Goal: Use online tool/utility: Utilize a website feature to perform a specific function

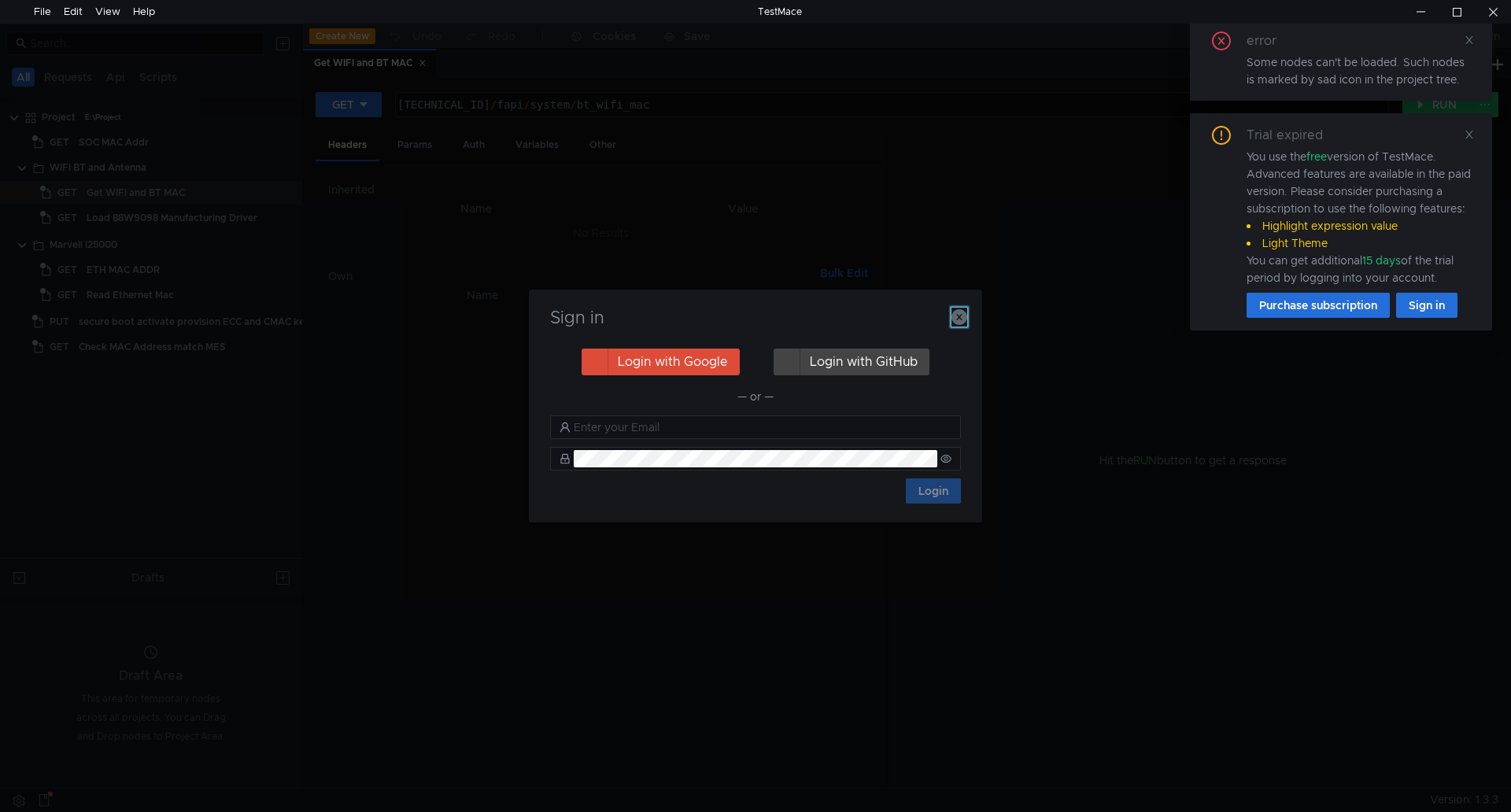
click at [964, 321] on icon "button" at bounding box center [960, 317] width 16 height 16
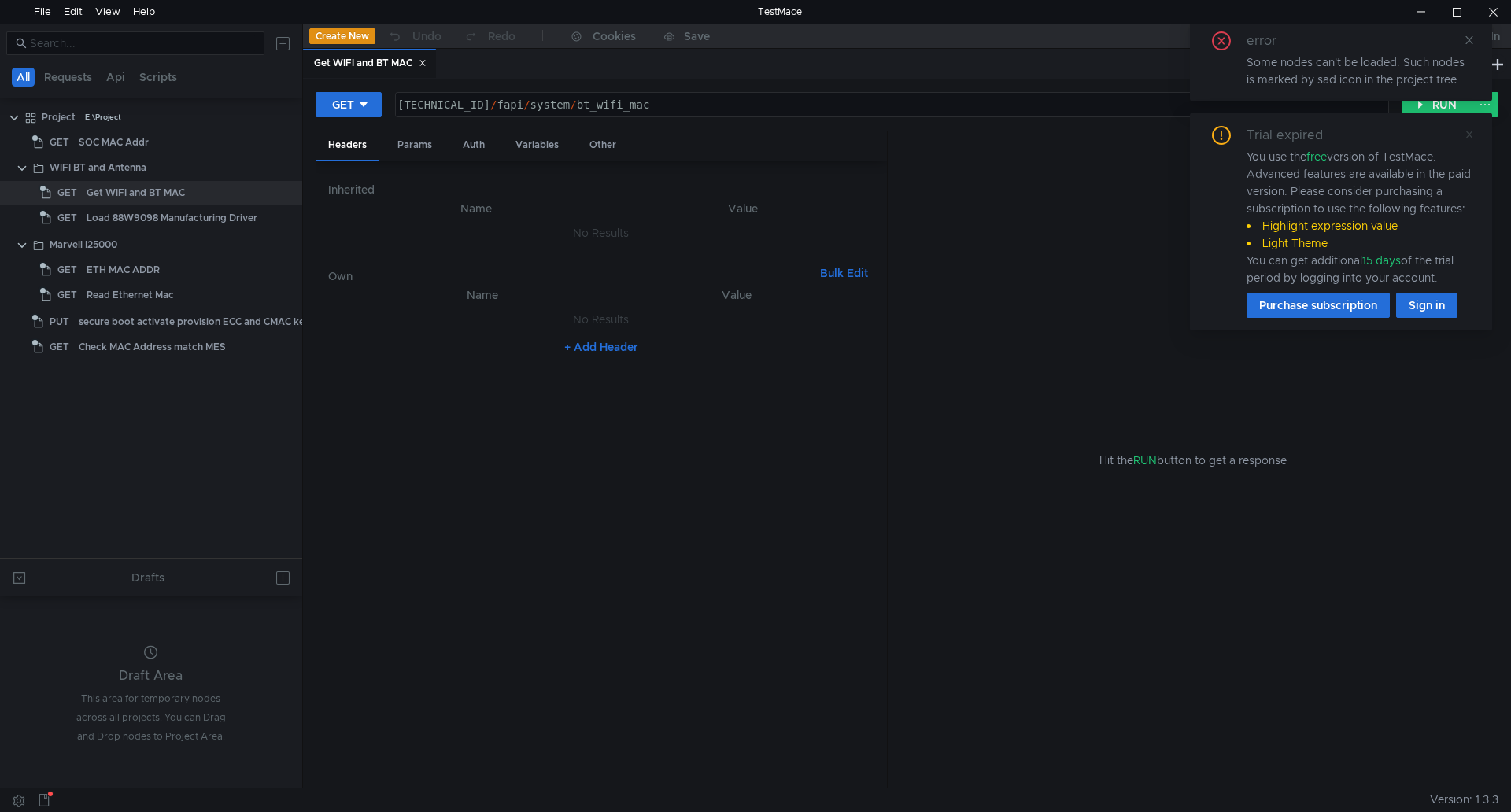
click at [1472, 130] on icon at bounding box center [1469, 134] width 11 height 11
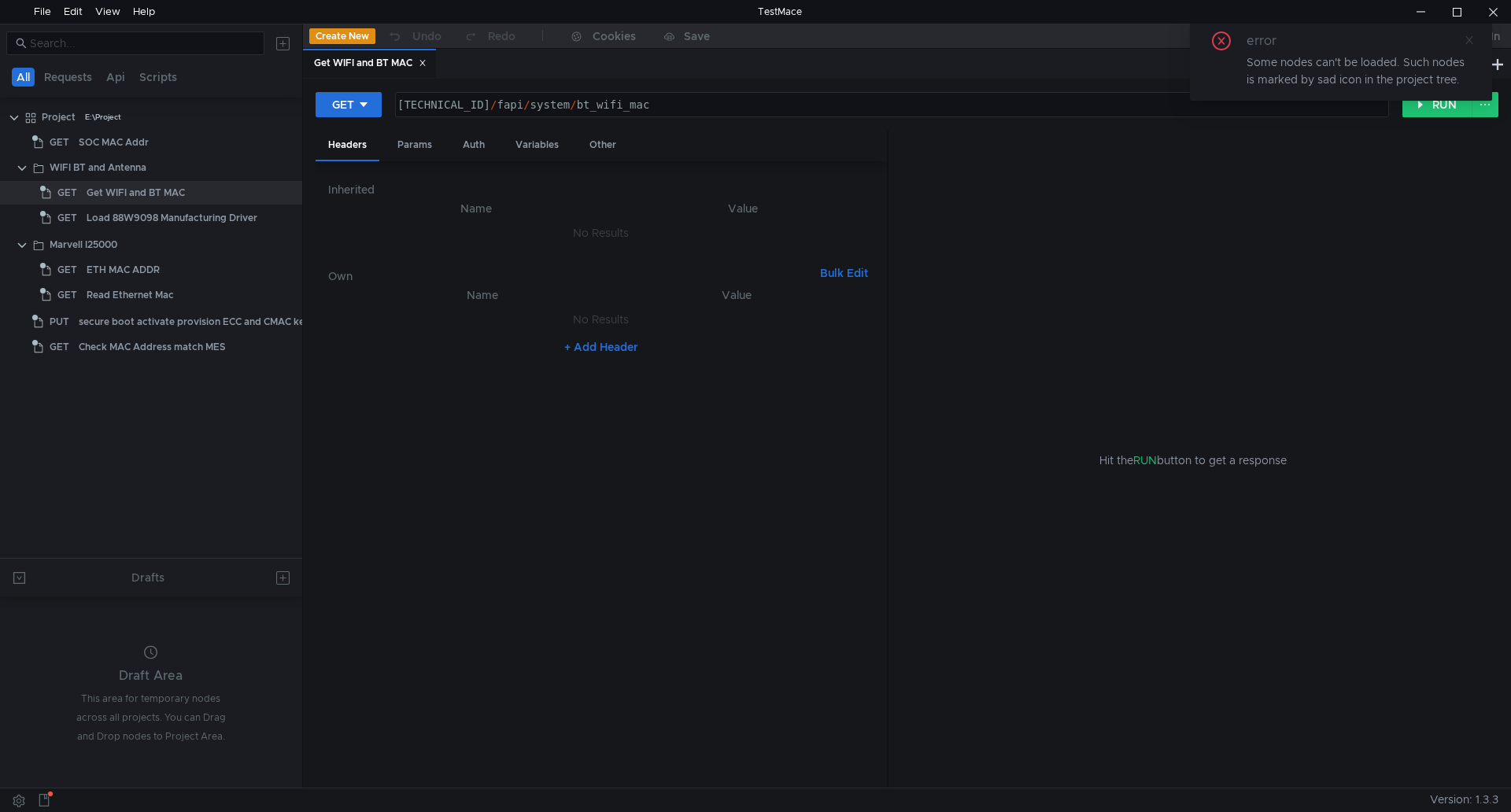
click at [1468, 41] on icon at bounding box center [1469, 40] width 11 height 11
click at [1410, 105] on button "RUN" at bounding box center [1437, 104] width 70 height 25
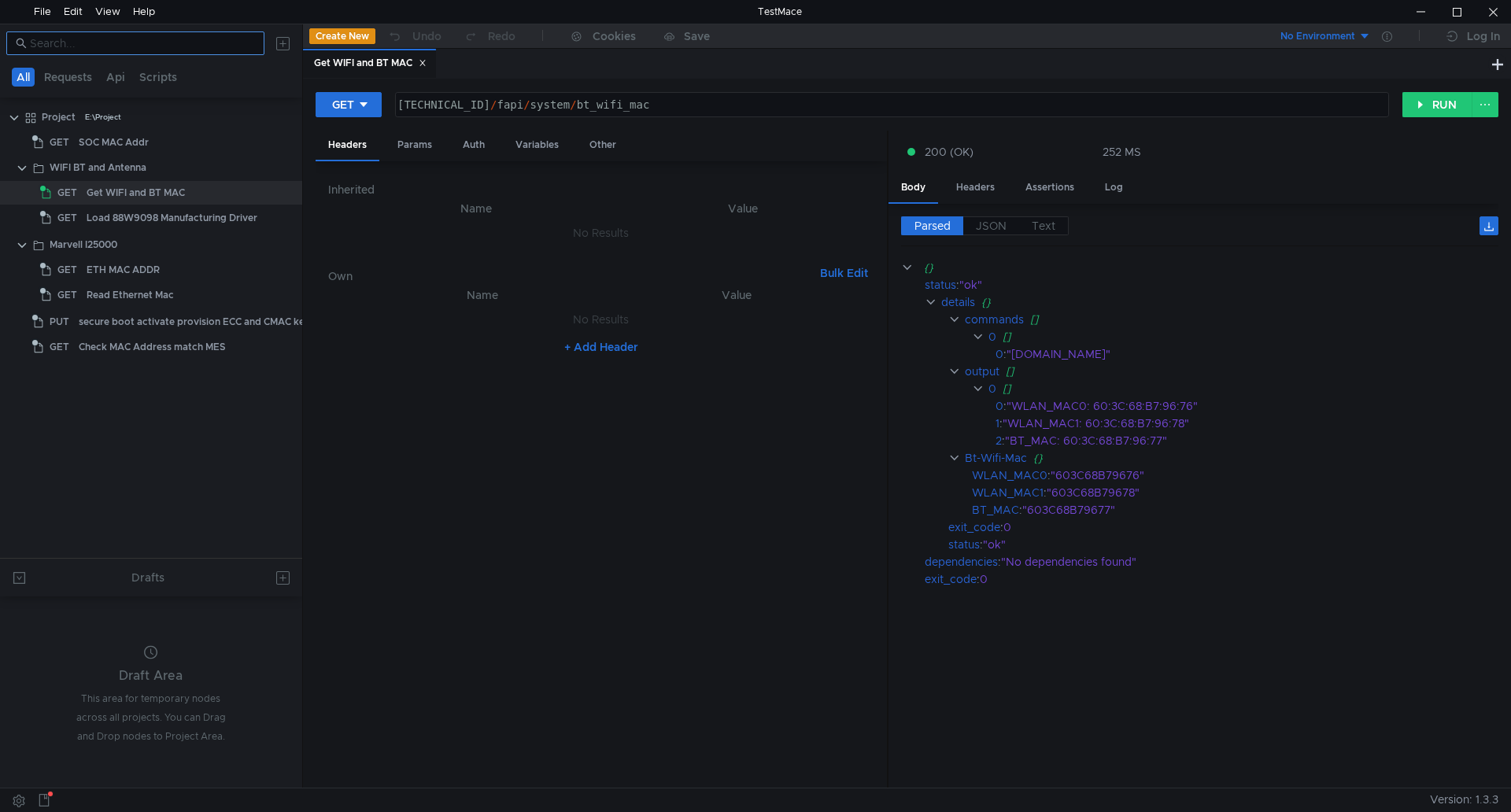
click at [170, 41] on input at bounding box center [142, 43] width 225 height 18
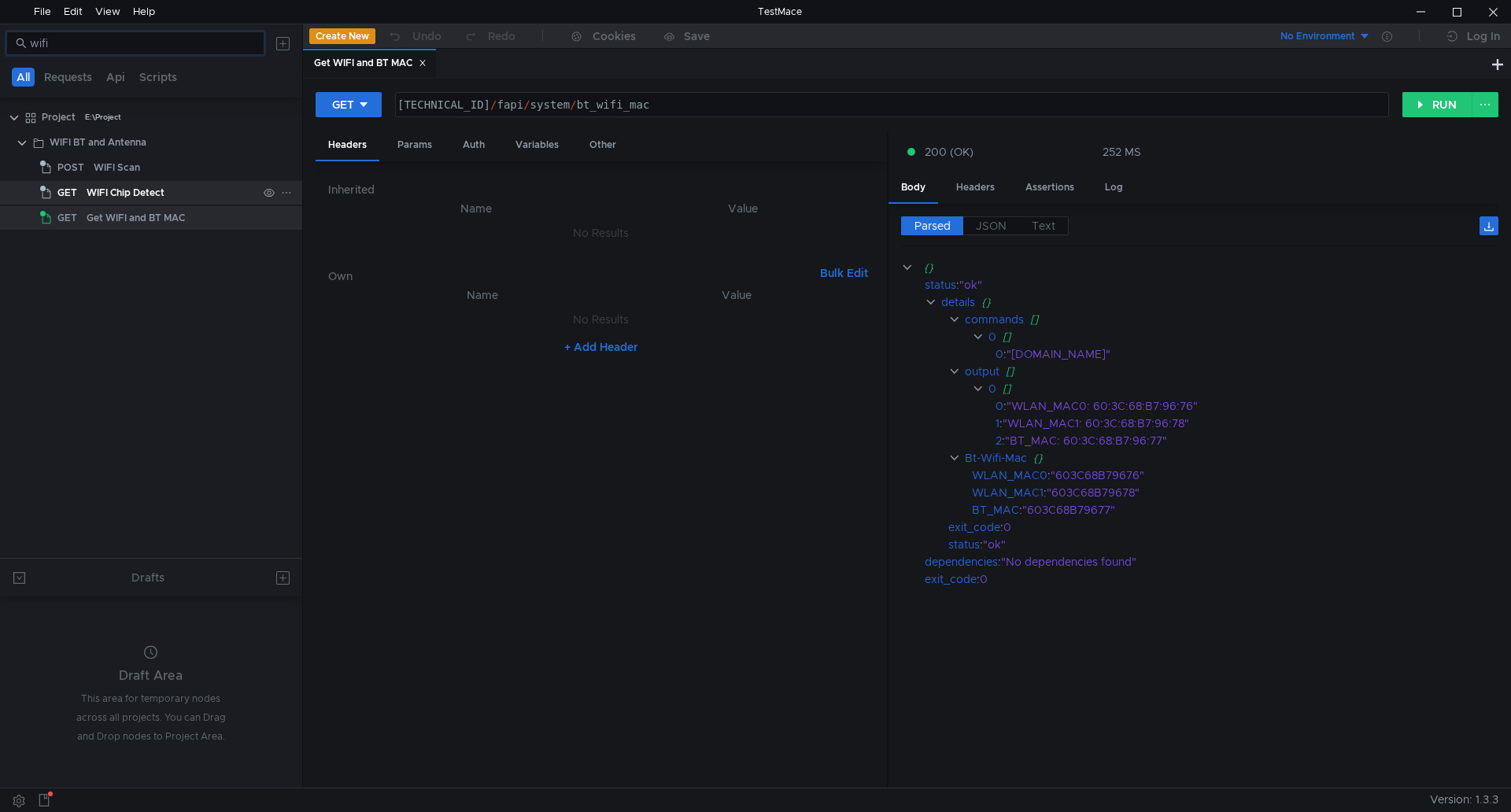
click at [161, 191] on div "WIFI Chip Detect" at bounding box center [126, 192] width 78 height 23
click at [147, 190] on div "WIFI Chip Detect" at bounding box center [126, 192] width 78 height 23
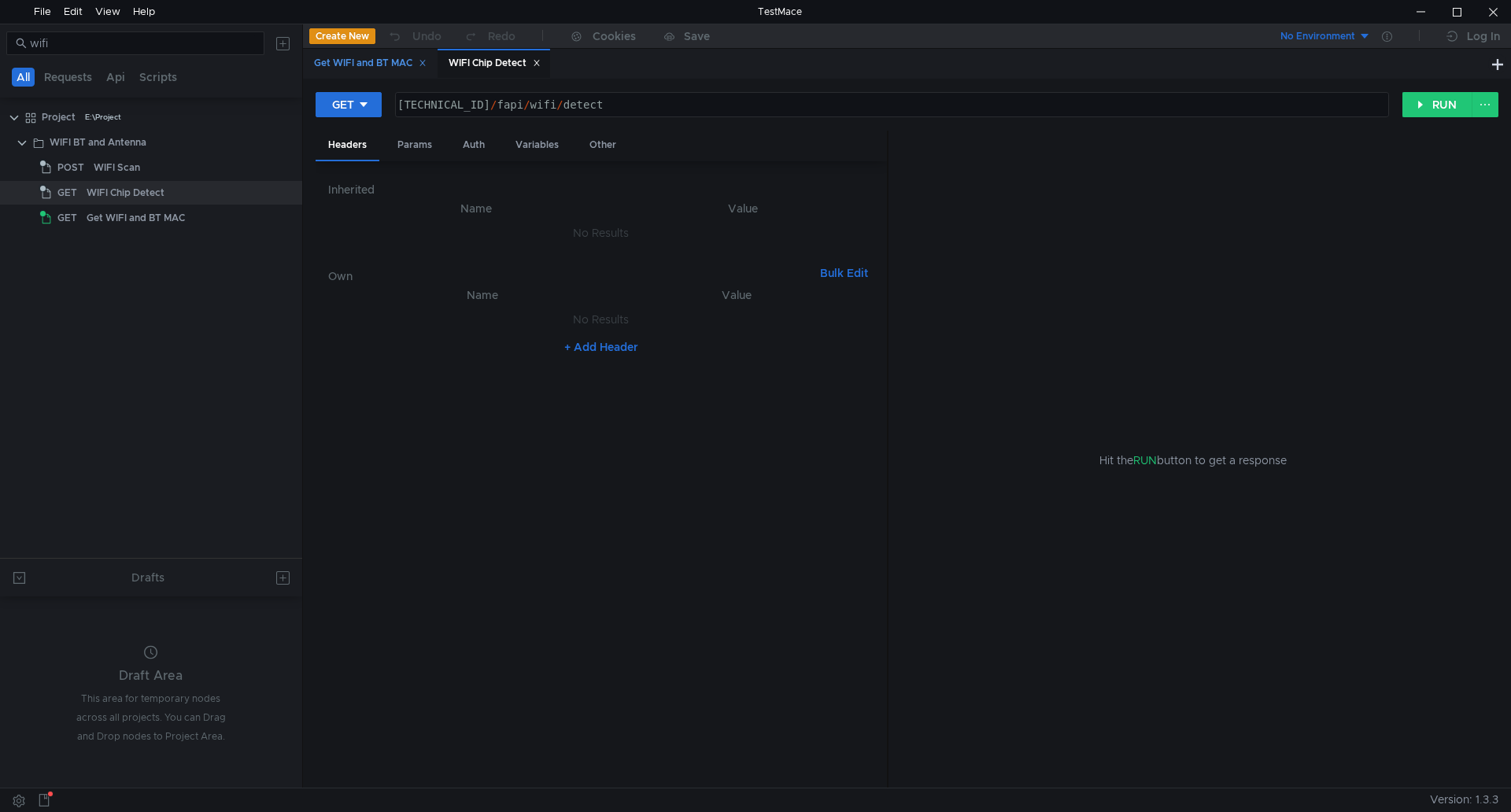
click at [427, 56] on div "Get WIFI and BT MAC" at bounding box center [370, 63] width 113 height 17
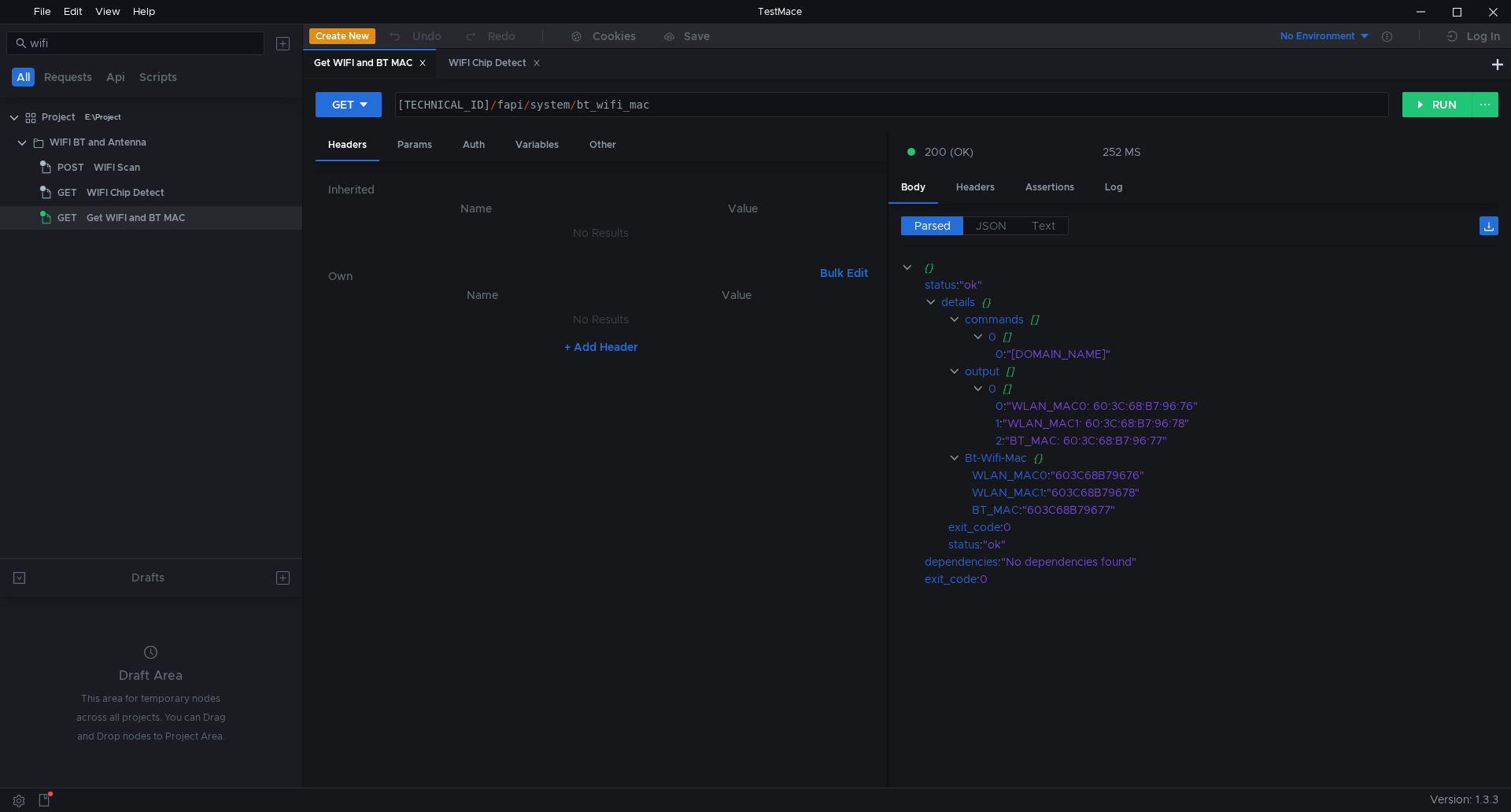
click at [427, 61] on icon at bounding box center [423, 63] width 8 height 8
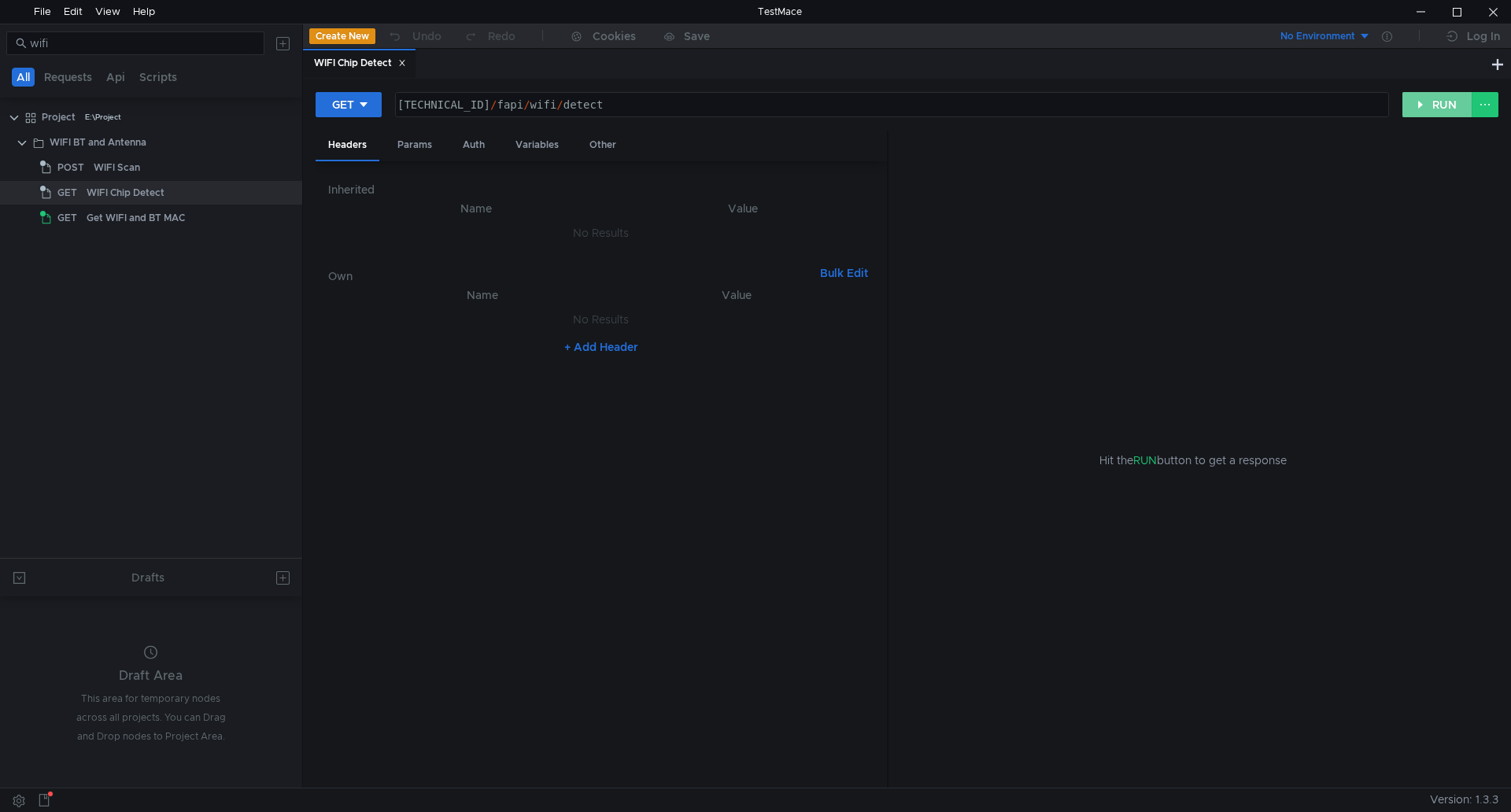
click at [1430, 109] on button "RUN" at bounding box center [1437, 104] width 70 height 25
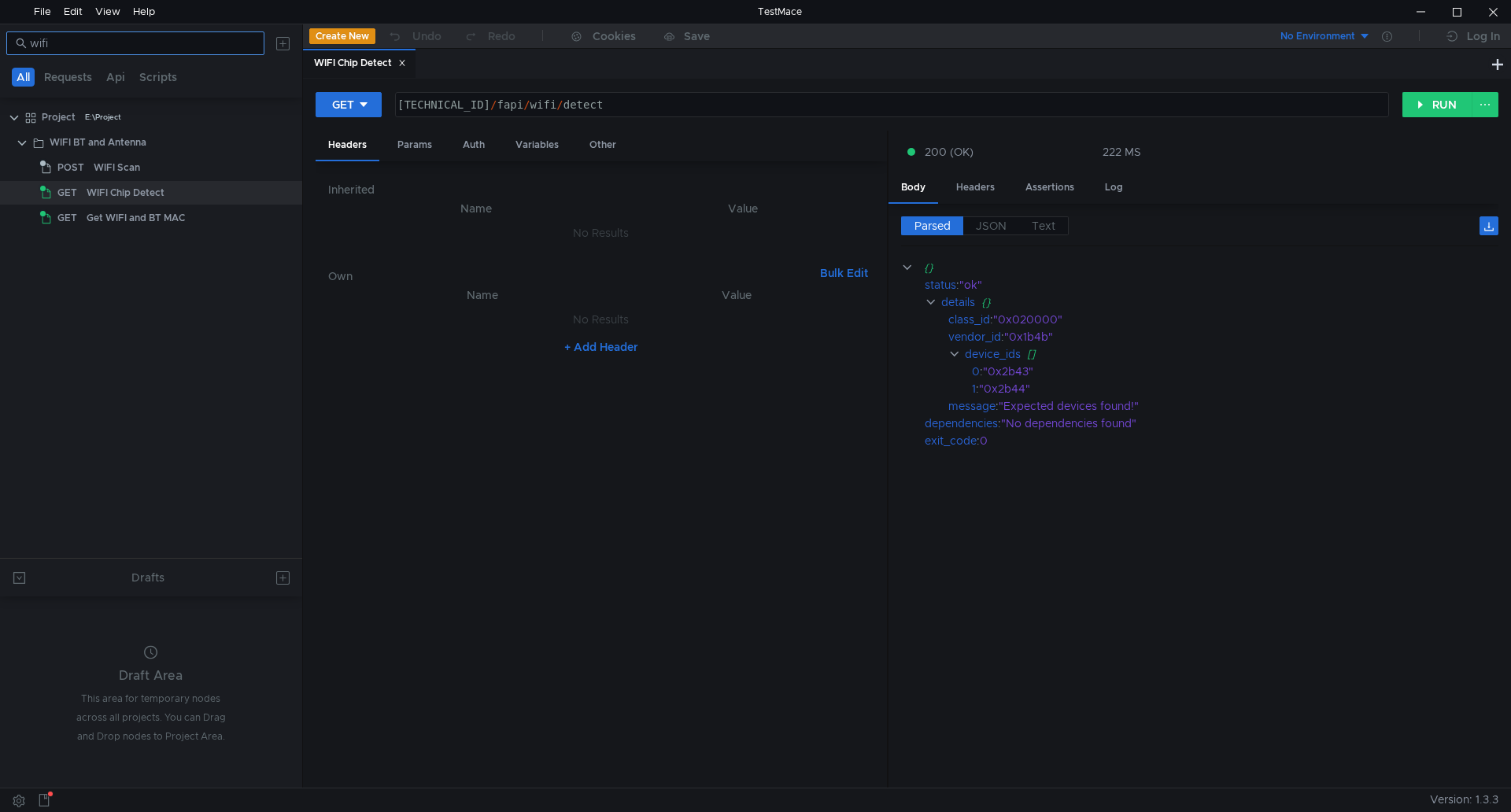
click at [225, 53] on nz-input-group "wifi" at bounding box center [135, 43] width 258 height 23
click at [213, 46] on input "wifi" at bounding box center [142, 43] width 225 height 18
type input "firmwa"
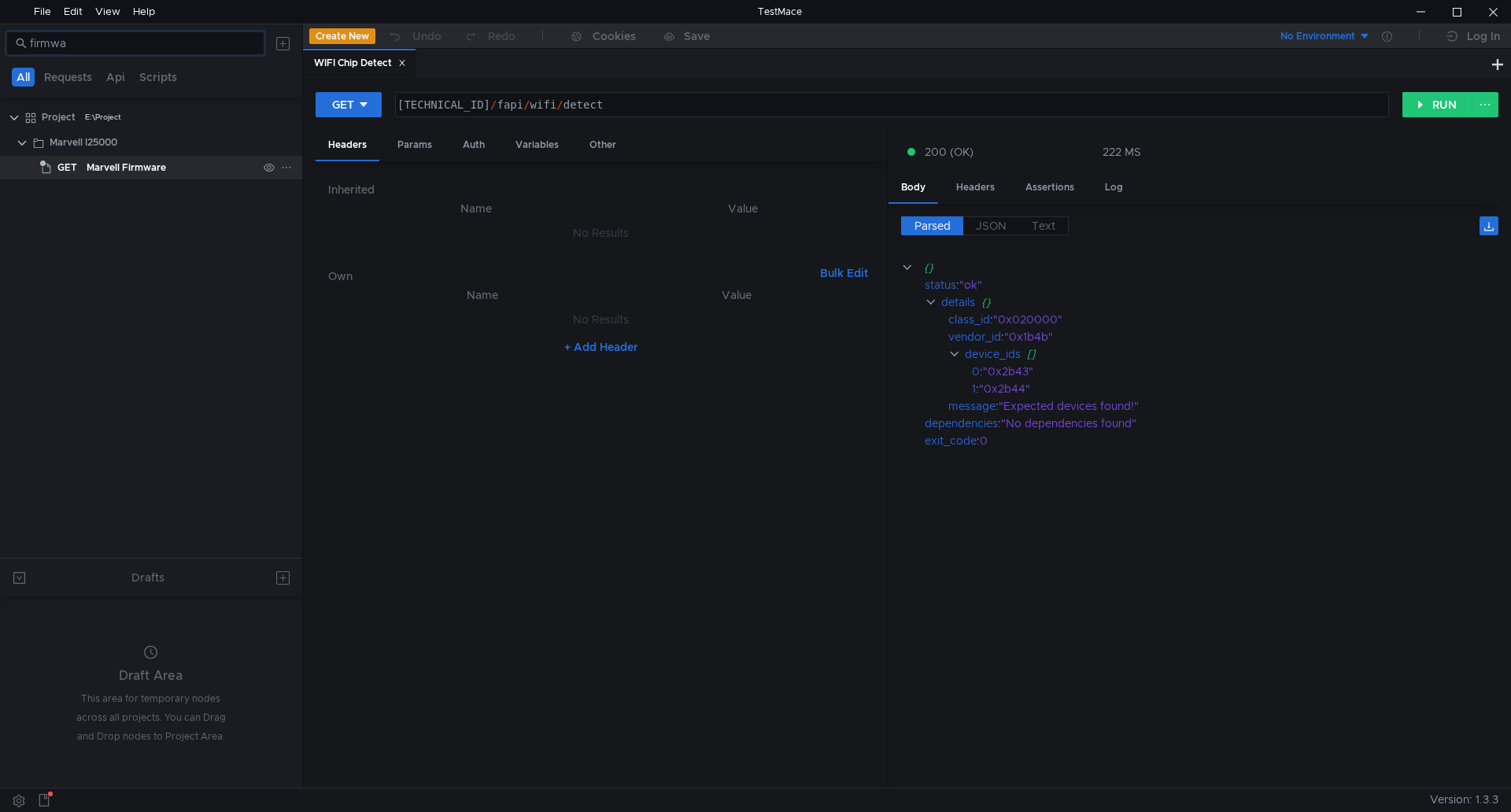
click at [155, 170] on div "Marvell Firmware" at bounding box center [126, 167] width 80 height 23
click at [198, 152] on div "Marvell I25000" at bounding box center [154, 142] width 208 height 23
click at [192, 159] on div "Marvell Firmware" at bounding box center [172, 167] width 171 height 23
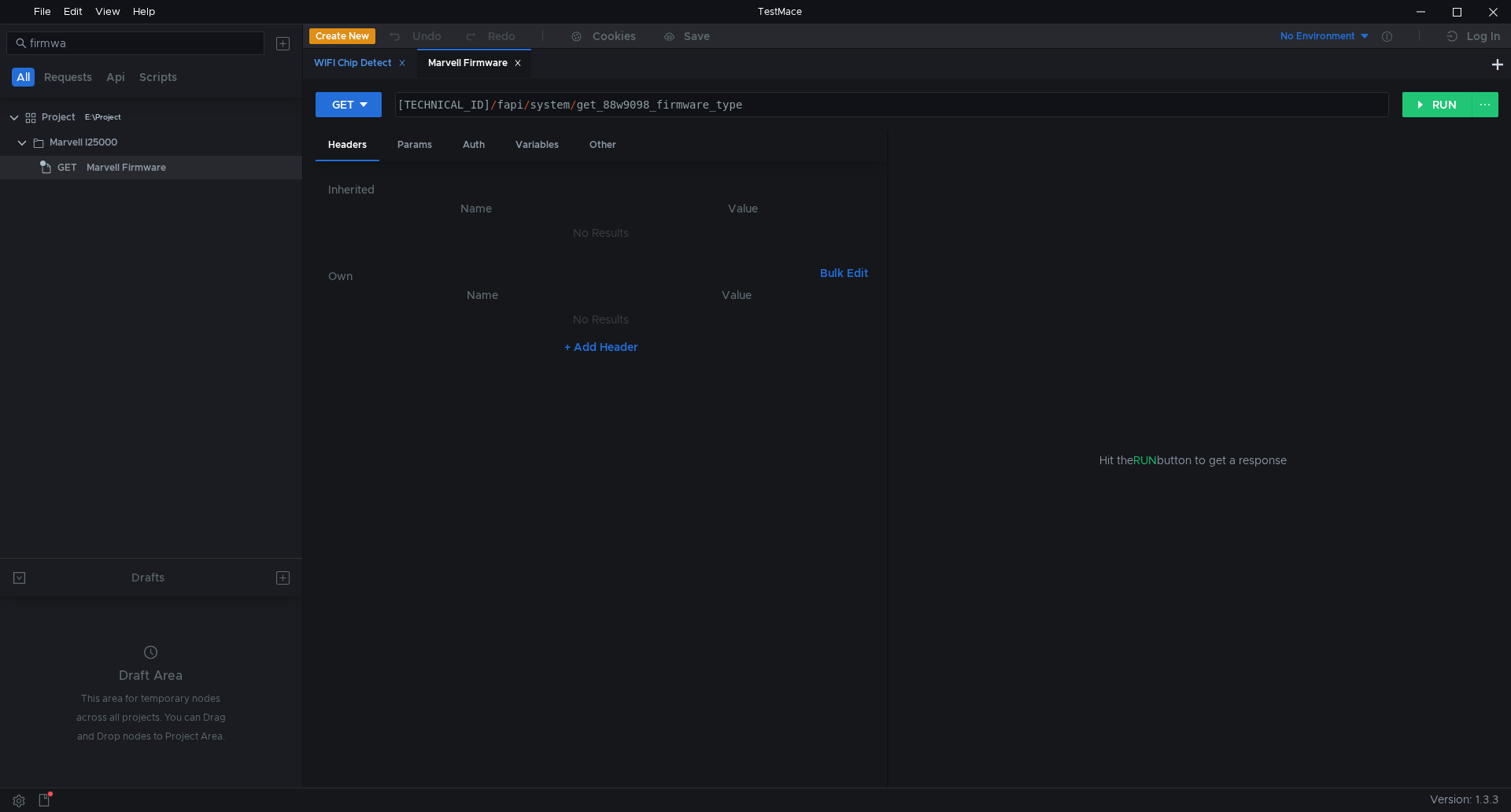
click at [406, 64] on icon at bounding box center [403, 63] width 8 height 8
click at [1422, 97] on button "RUN" at bounding box center [1437, 104] width 70 height 25
